Goal: Information Seeking & Learning: Learn about a topic

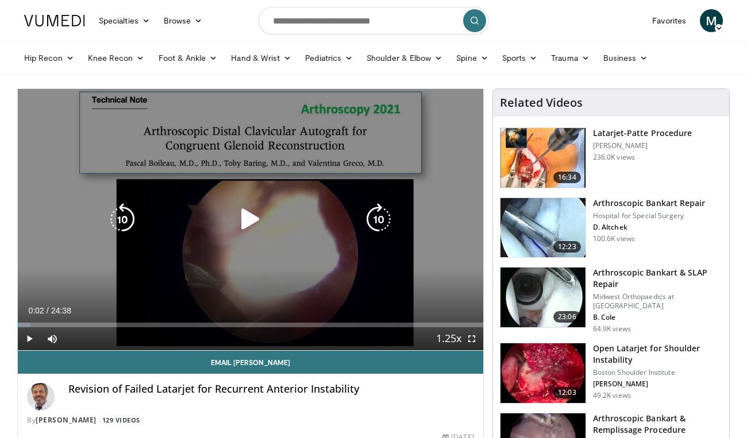
click at [260, 218] on icon "Video Player" at bounding box center [250, 219] width 32 height 32
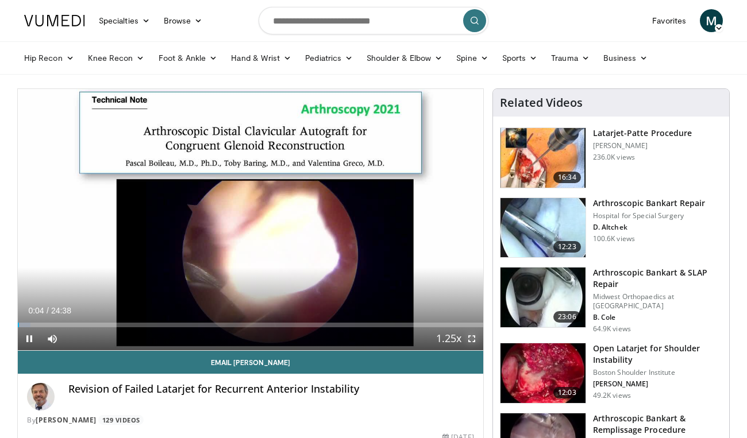
click at [468, 338] on span "Video Player" at bounding box center [471, 338] width 23 height 23
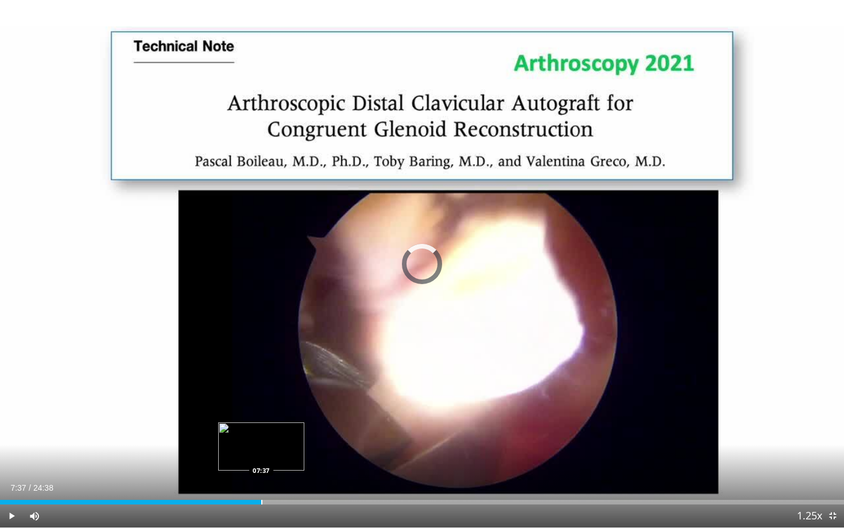
click at [261, 438] on div "Loaded : 12.74% 07:37 07:37" at bounding box center [422, 499] width 844 height 11
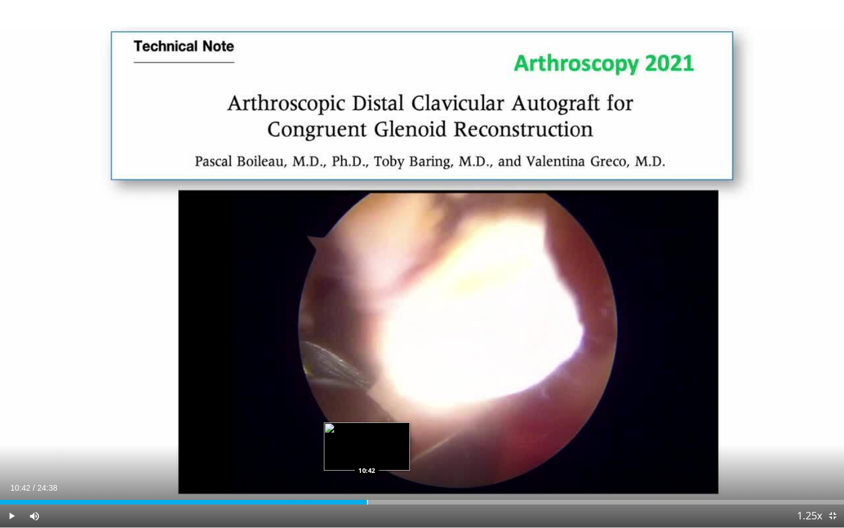
click at [366, 438] on div "Loaded : 43.96% 10:42 10:42" at bounding box center [422, 502] width 844 height 5
click at [361, 438] on div "Progress Bar" at bounding box center [361, 502] width 1 height 5
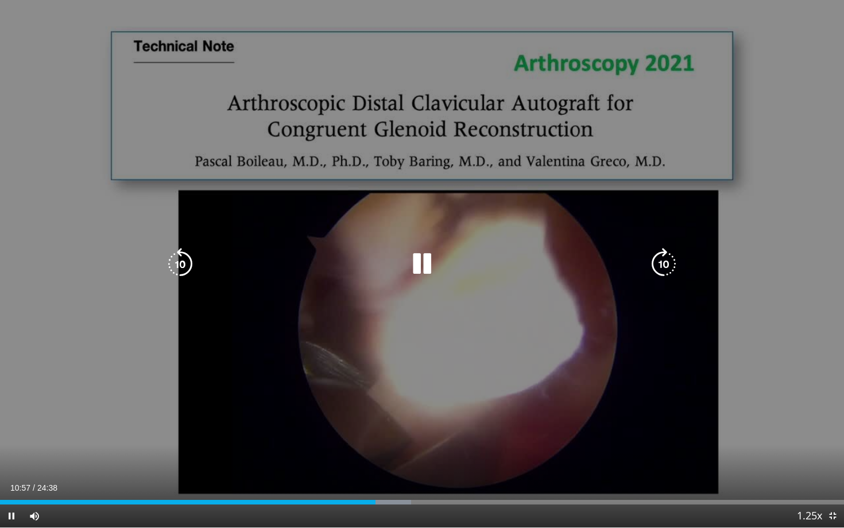
click at [420, 257] on icon "Video Player" at bounding box center [422, 264] width 32 height 32
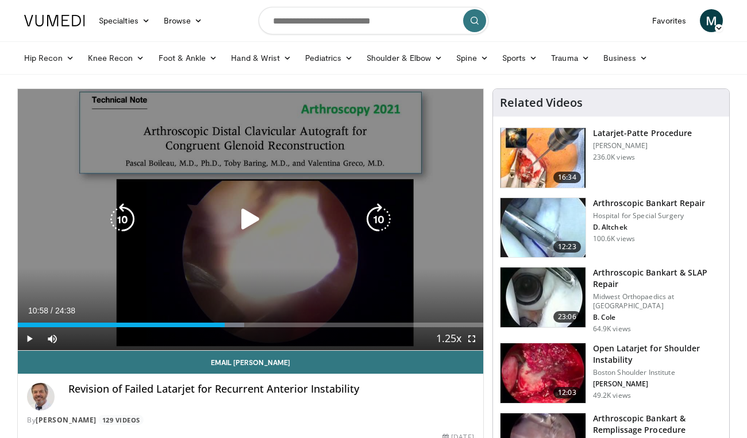
click at [354, 211] on div "Video Player" at bounding box center [250, 219] width 279 height 23
click at [241, 216] on icon "Video Player" at bounding box center [250, 219] width 32 height 32
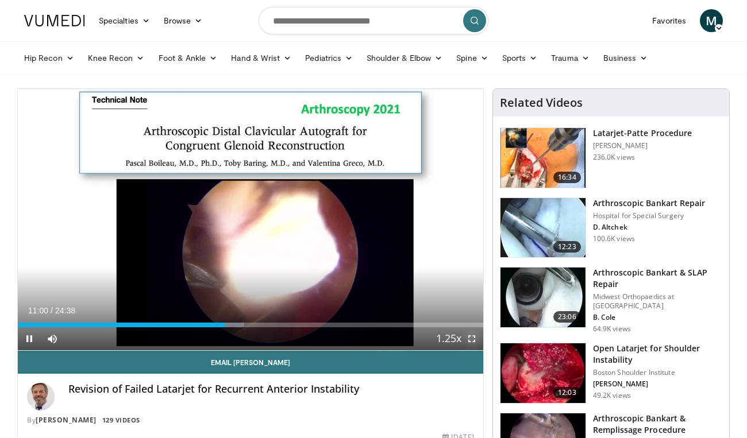
click at [473, 339] on span "Video Player" at bounding box center [471, 338] width 23 height 23
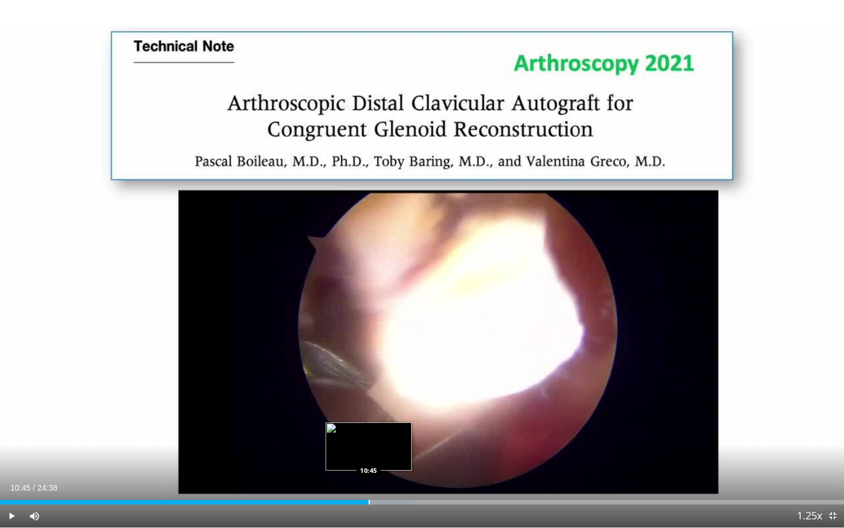
click at [369, 438] on div "Progress Bar" at bounding box center [369, 502] width 1 height 5
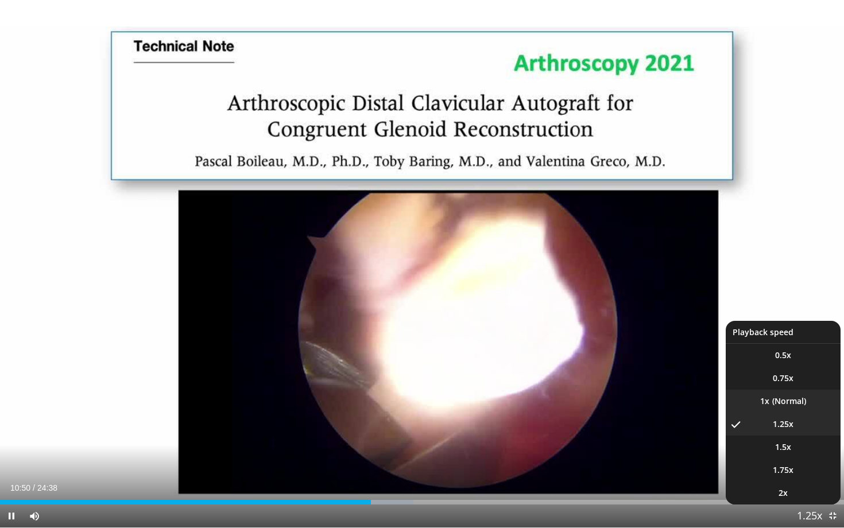
click at [746, 401] on li "1x" at bounding box center [783, 401] width 115 height 23
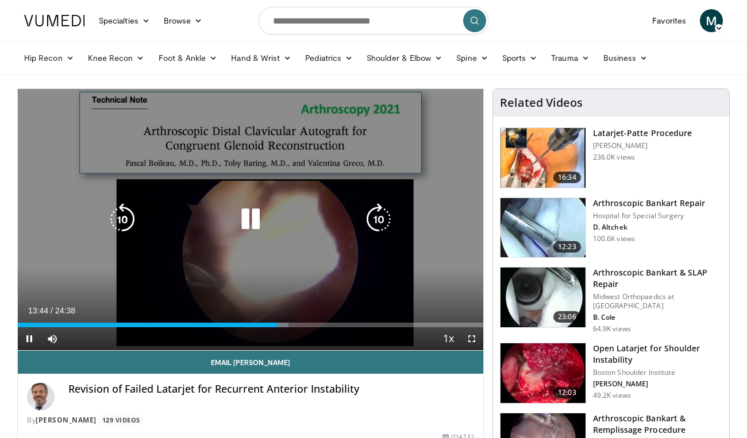
click at [254, 221] on icon "Video Player" at bounding box center [250, 219] width 32 height 32
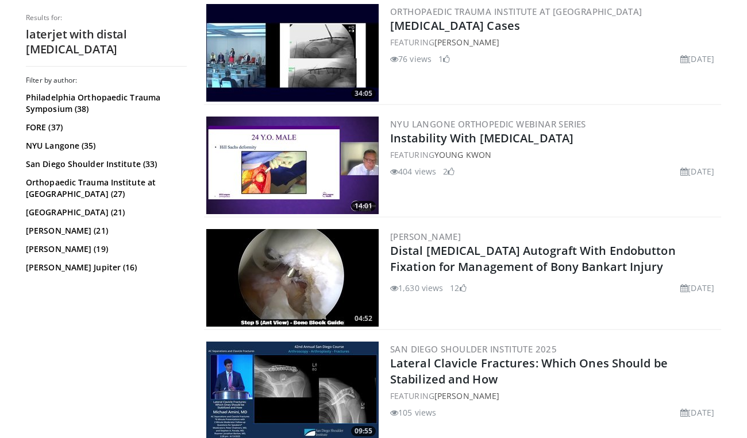
scroll to position [578, 0]
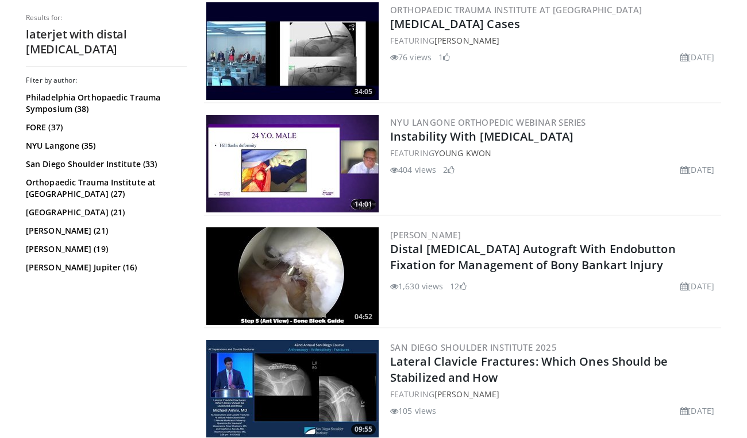
click at [318, 270] on img at bounding box center [292, 276] width 172 height 98
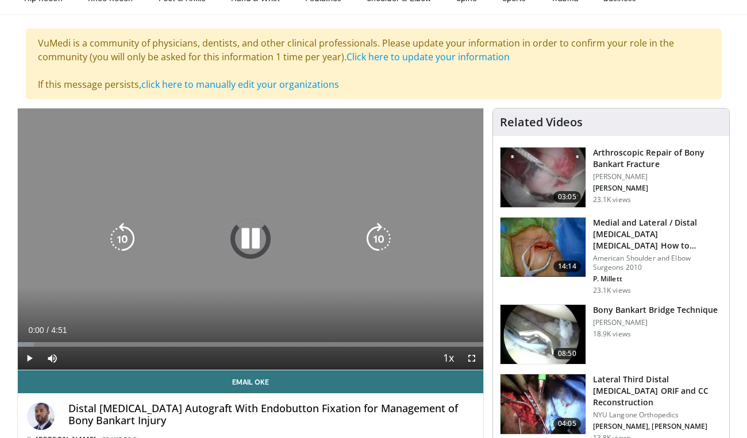
scroll to position [63, 0]
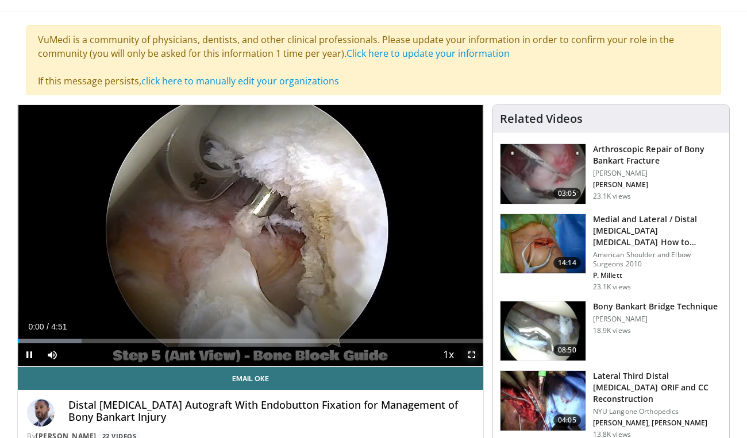
click at [473, 354] on span "Video Player" at bounding box center [471, 354] width 23 height 23
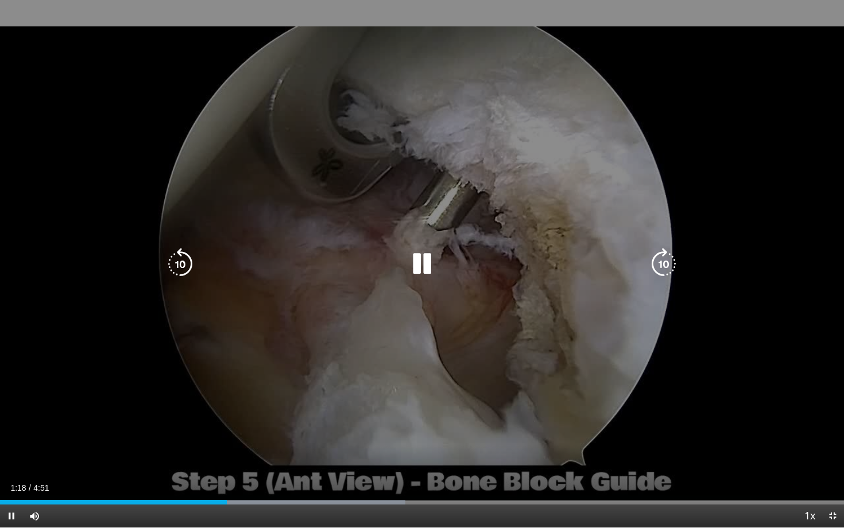
click at [489, 384] on div "10 seconds Tap to unmute" at bounding box center [422, 264] width 844 height 528
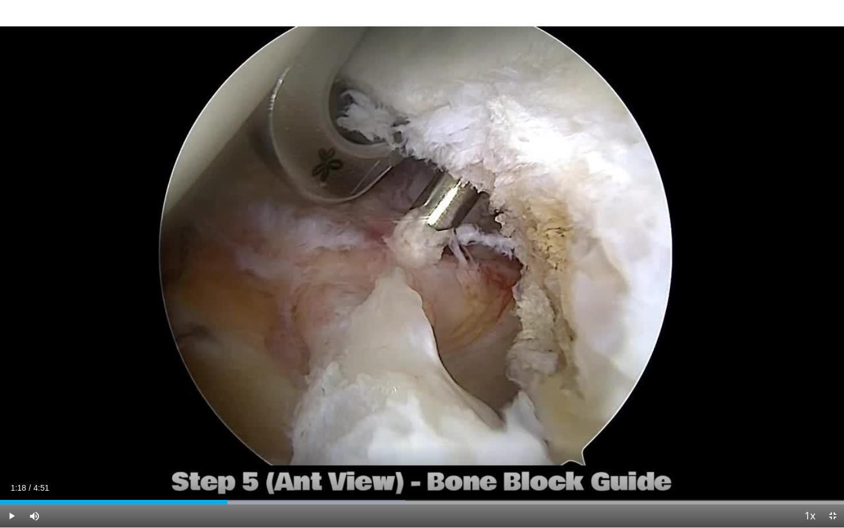
click at [426, 266] on div "10 seconds Tap to unmute" at bounding box center [422, 264] width 844 height 528
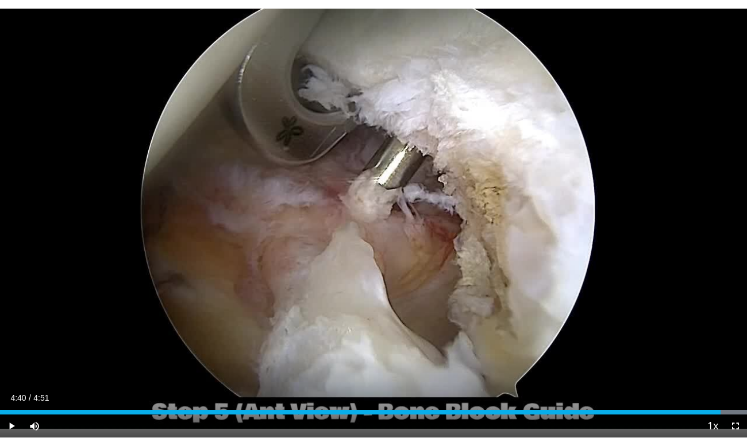
scroll to position [435, 0]
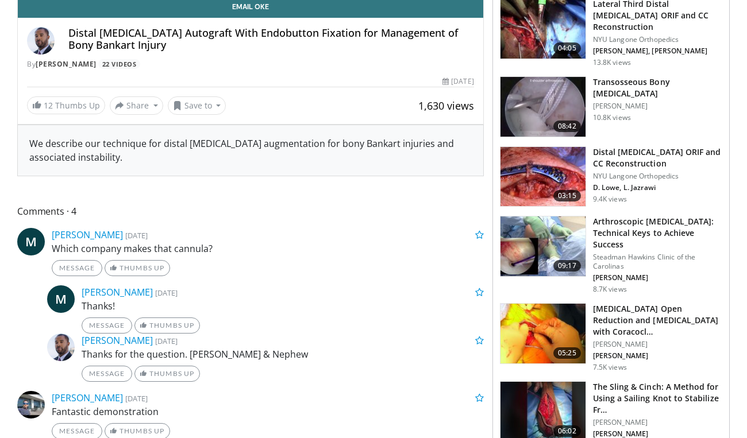
click at [540, 252] on img at bounding box center [542, 247] width 85 height 60
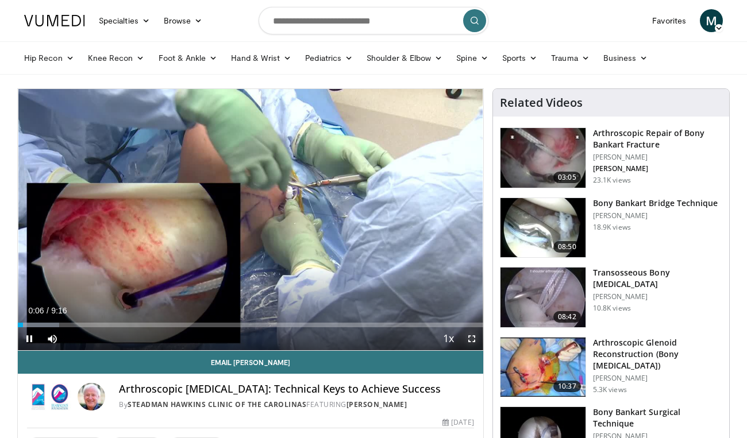
click at [472, 340] on span "Video Player" at bounding box center [471, 338] width 23 height 23
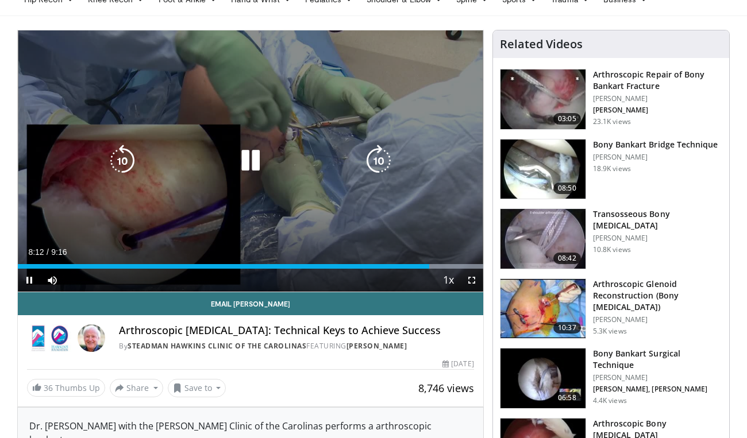
scroll to position [57, 0]
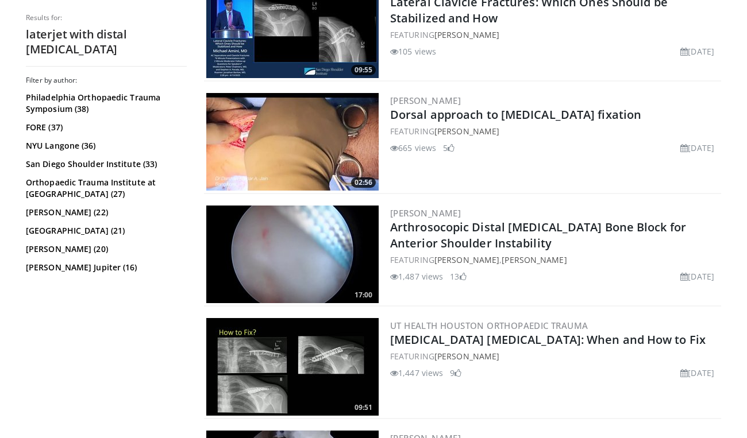
scroll to position [1052, 0]
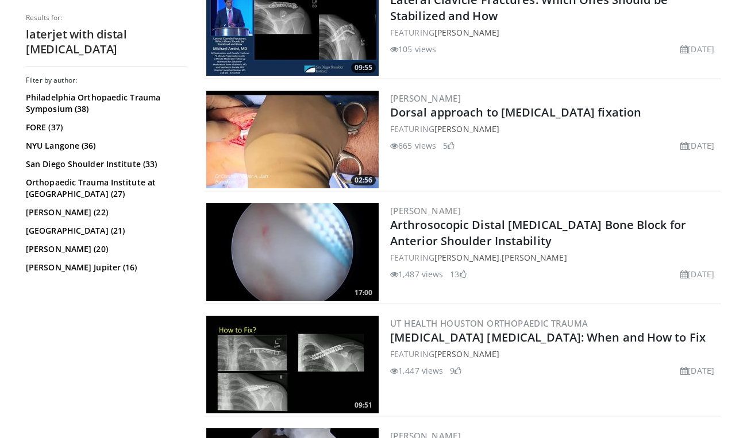
click at [331, 256] on img at bounding box center [292, 252] width 172 height 98
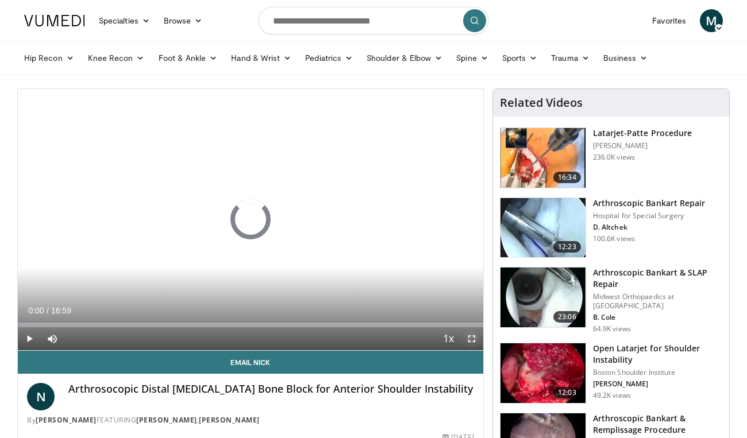
click at [473, 342] on span "Video Player" at bounding box center [471, 338] width 23 height 23
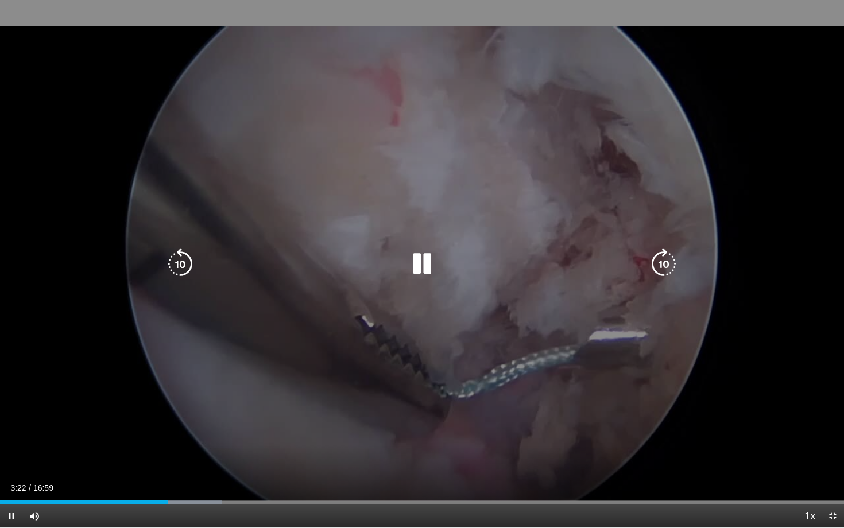
click at [590, 175] on div "10 seconds Tap to unmute" at bounding box center [422, 264] width 844 height 528
click at [187, 267] on icon "Video Player" at bounding box center [180, 264] width 32 height 32
click at [426, 262] on icon "Video Player" at bounding box center [422, 264] width 32 height 32
click at [183, 266] on icon "Video Player" at bounding box center [180, 264] width 32 height 32
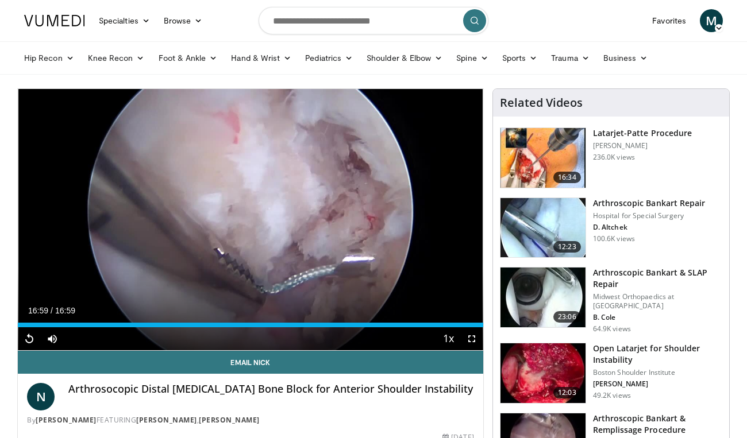
click at [517, 27] on nav "Specialties Adult & Family Medicine Allergy, Asthma, Immunology Anesthesiology …" at bounding box center [373, 20] width 712 height 41
click at [351, 19] on input "Search topics, interventions" at bounding box center [373, 21] width 230 height 28
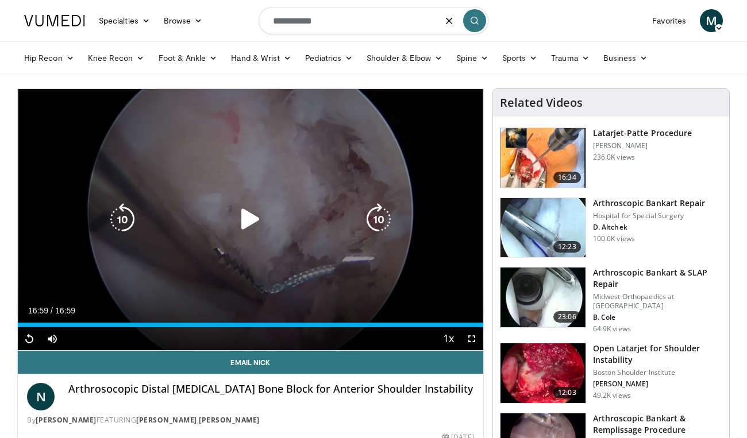
type input "**********"
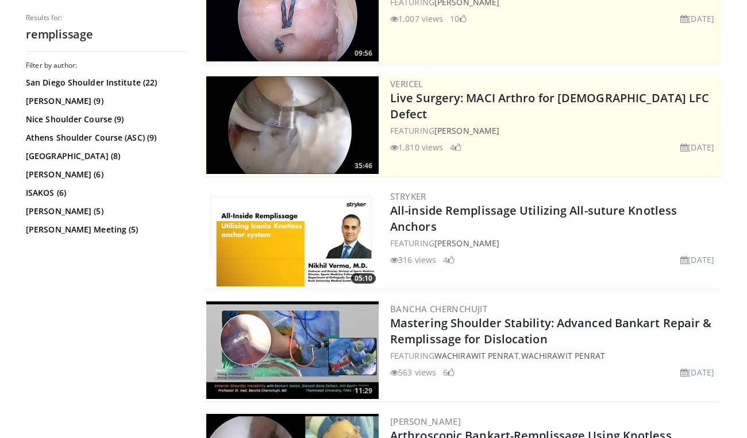
scroll to position [211, 0]
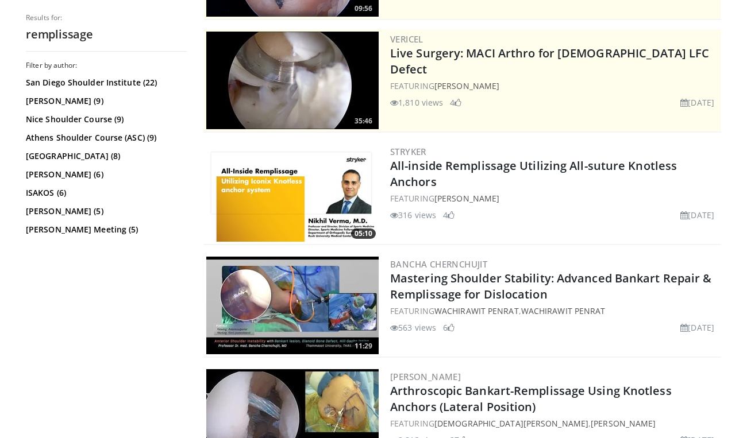
click at [304, 207] on img at bounding box center [292, 193] width 172 height 98
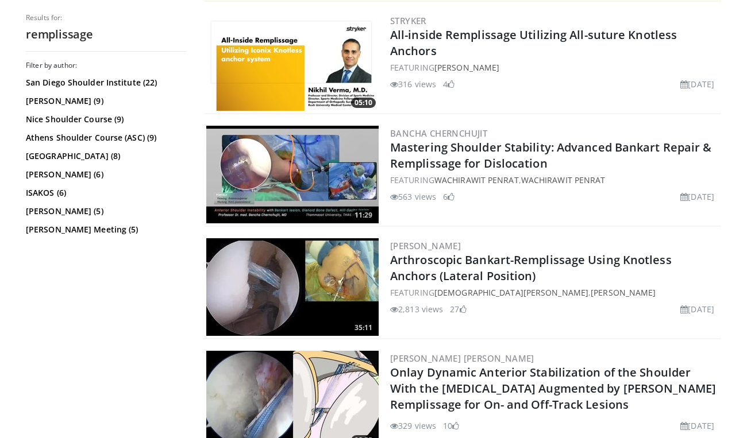
scroll to position [356, 0]
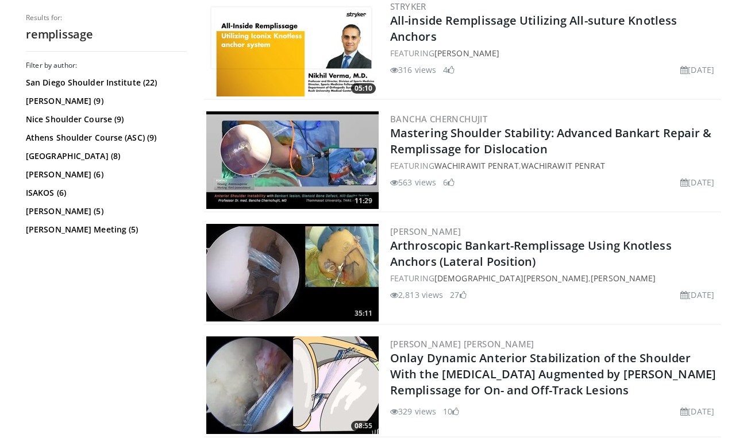
click at [318, 270] on img at bounding box center [292, 273] width 172 height 98
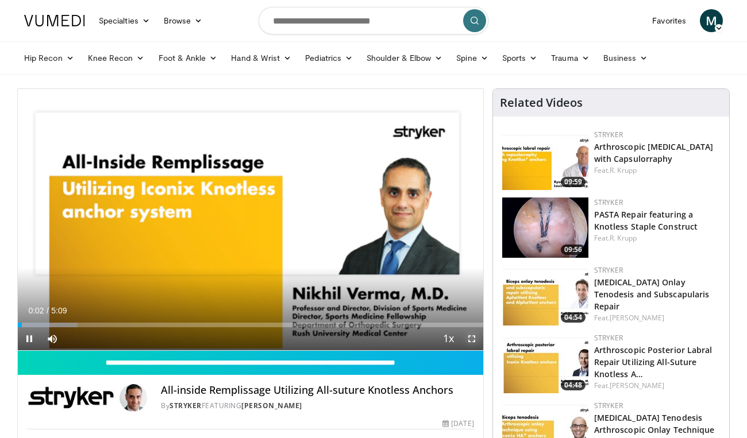
click at [470, 336] on span "Video Player" at bounding box center [471, 338] width 23 height 23
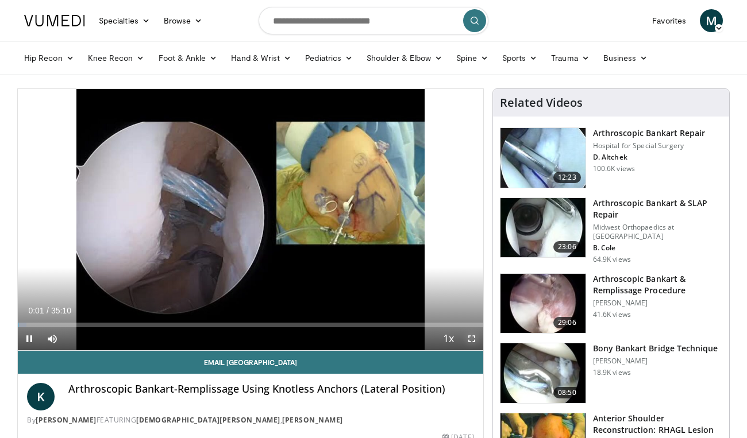
click at [469, 336] on span "Video Player" at bounding box center [471, 338] width 23 height 23
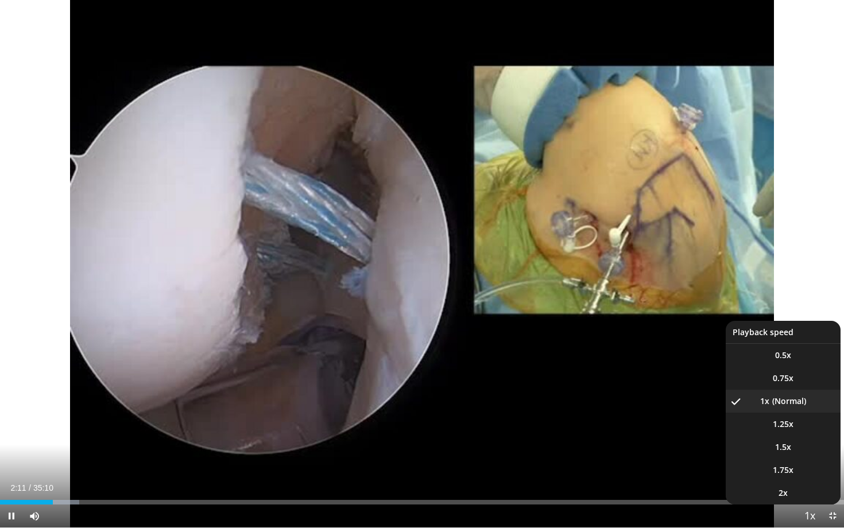
click at [746, 438] on span "Video Player" at bounding box center [810, 516] width 16 height 23
click at [746, 430] on span "1.25x" at bounding box center [783, 424] width 21 height 11
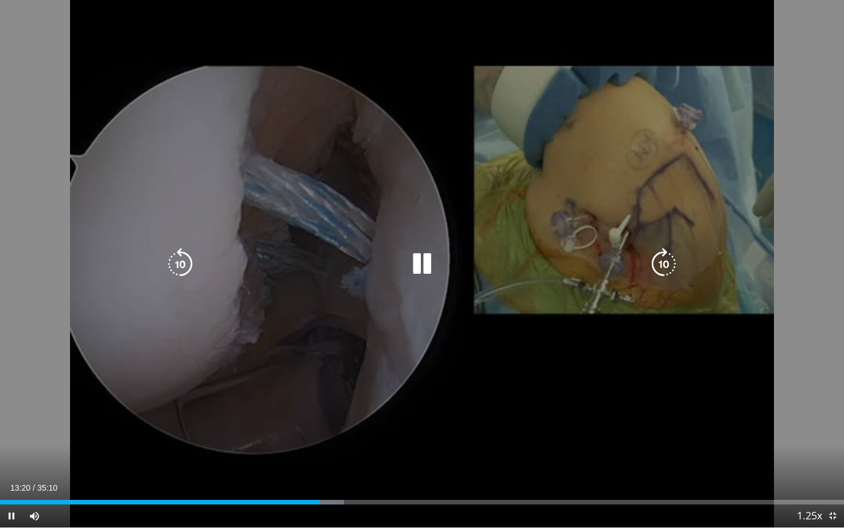
click at [437, 258] on icon "Video Player" at bounding box center [422, 264] width 32 height 32
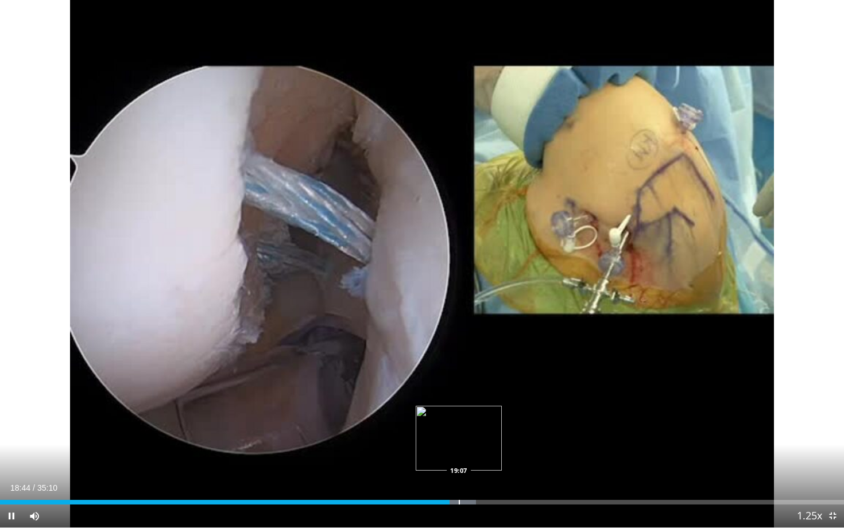
click at [459, 438] on div "Progress Bar" at bounding box center [459, 502] width 1 height 5
click at [472, 438] on div "Progress Bar" at bounding box center [472, 502] width 1 height 5
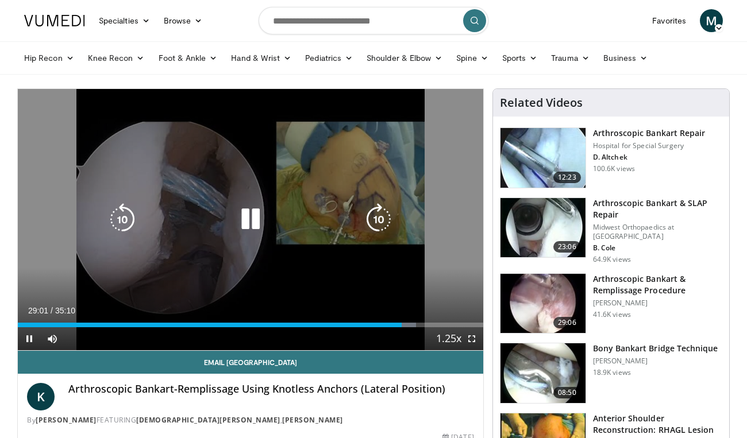
click at [258, 221] on icon "Video Player" at bounding box center [250, 219] width 32 height 32
click at [252, 226] on icon "Video Player" at bounding box center [250, 219] width 32 height 32
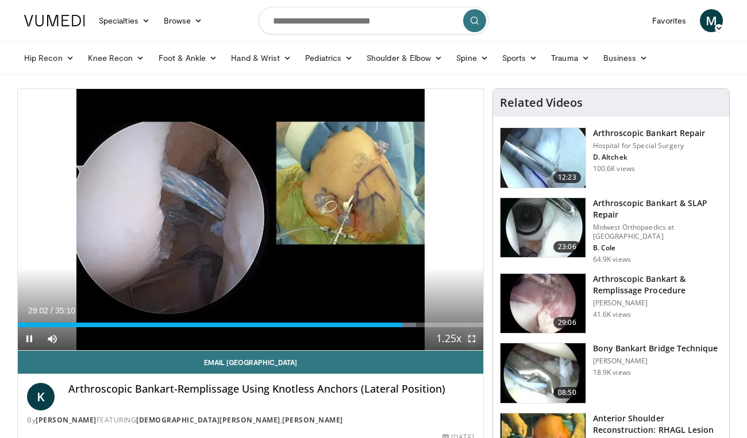
click at [468, 336] on span "Video Player" at bounding box center [471, 338] width 23 height 23
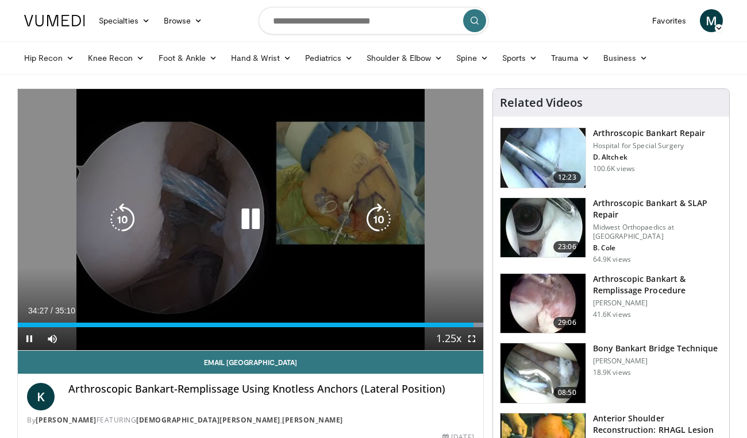
click at [258, 222] on icon "Video Player" at bounding box center [250, 219] width 32 height 32
